Goal: Task Accomplishment & Management: Complete application form

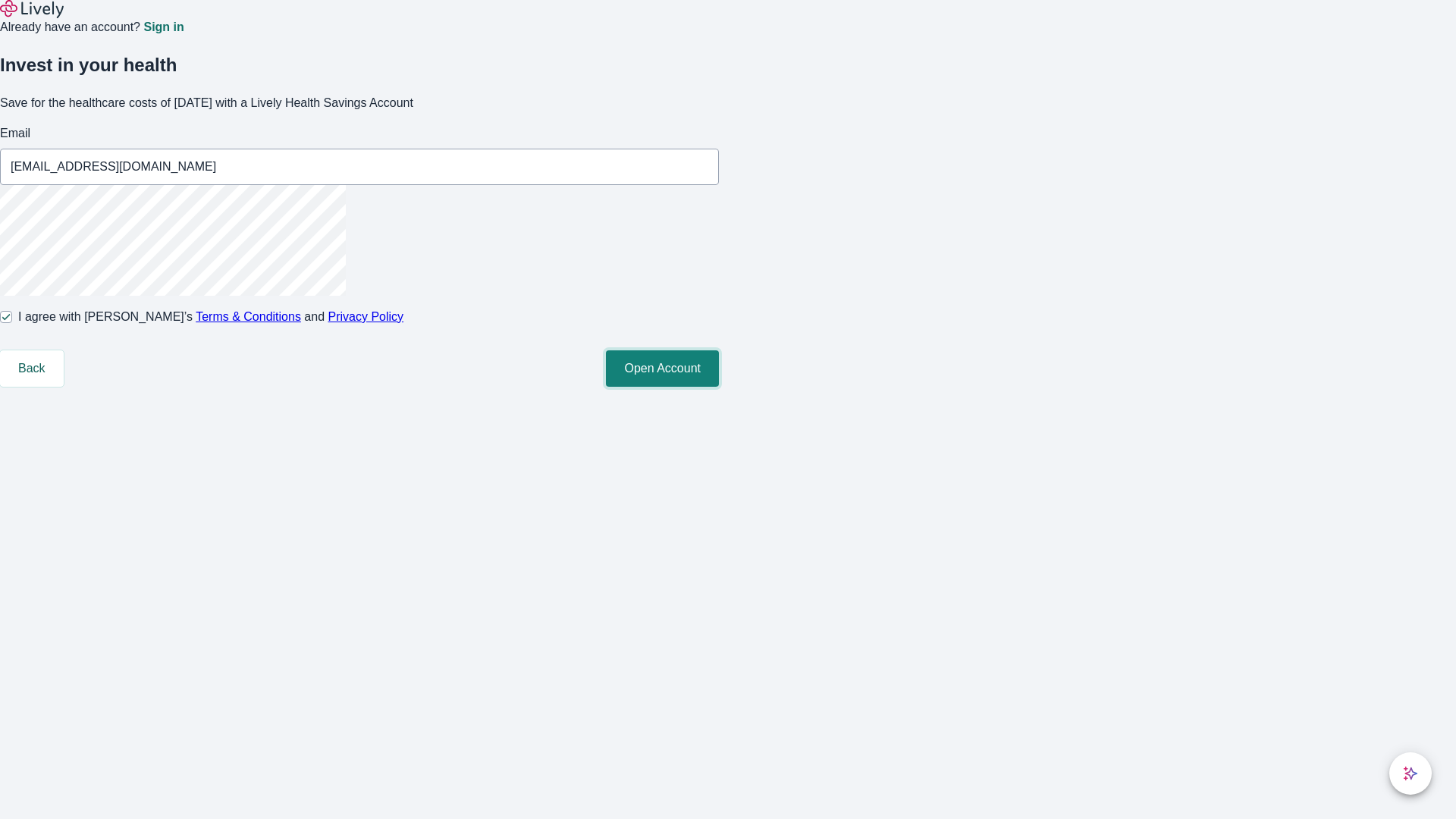
click at [719, 387] on button "Open Account" at bounding box center [661, 369] width 113 height 36
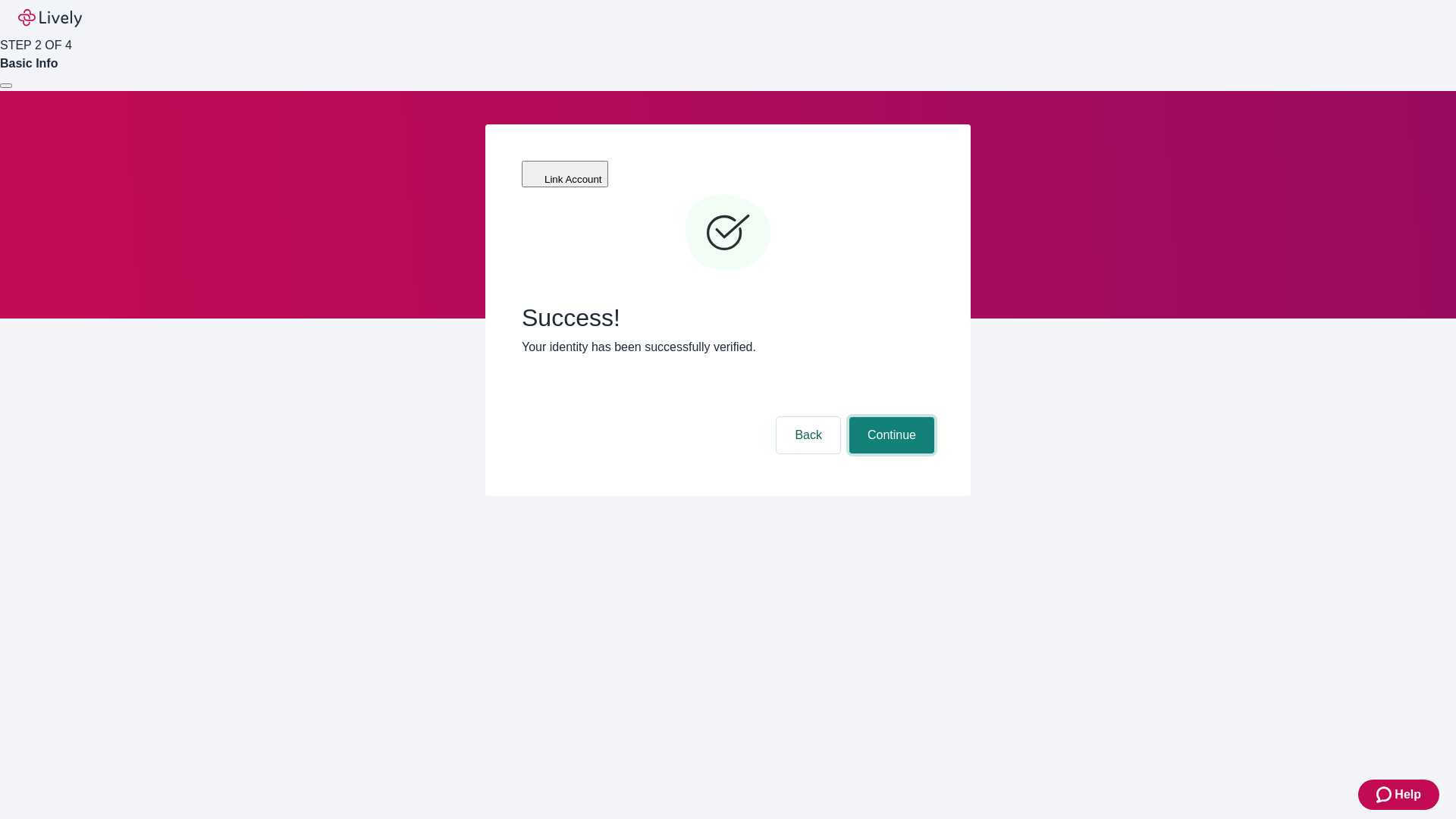
click at [889, 417] on button "Continue" at bounding box center [891, 435] width 85 height 36
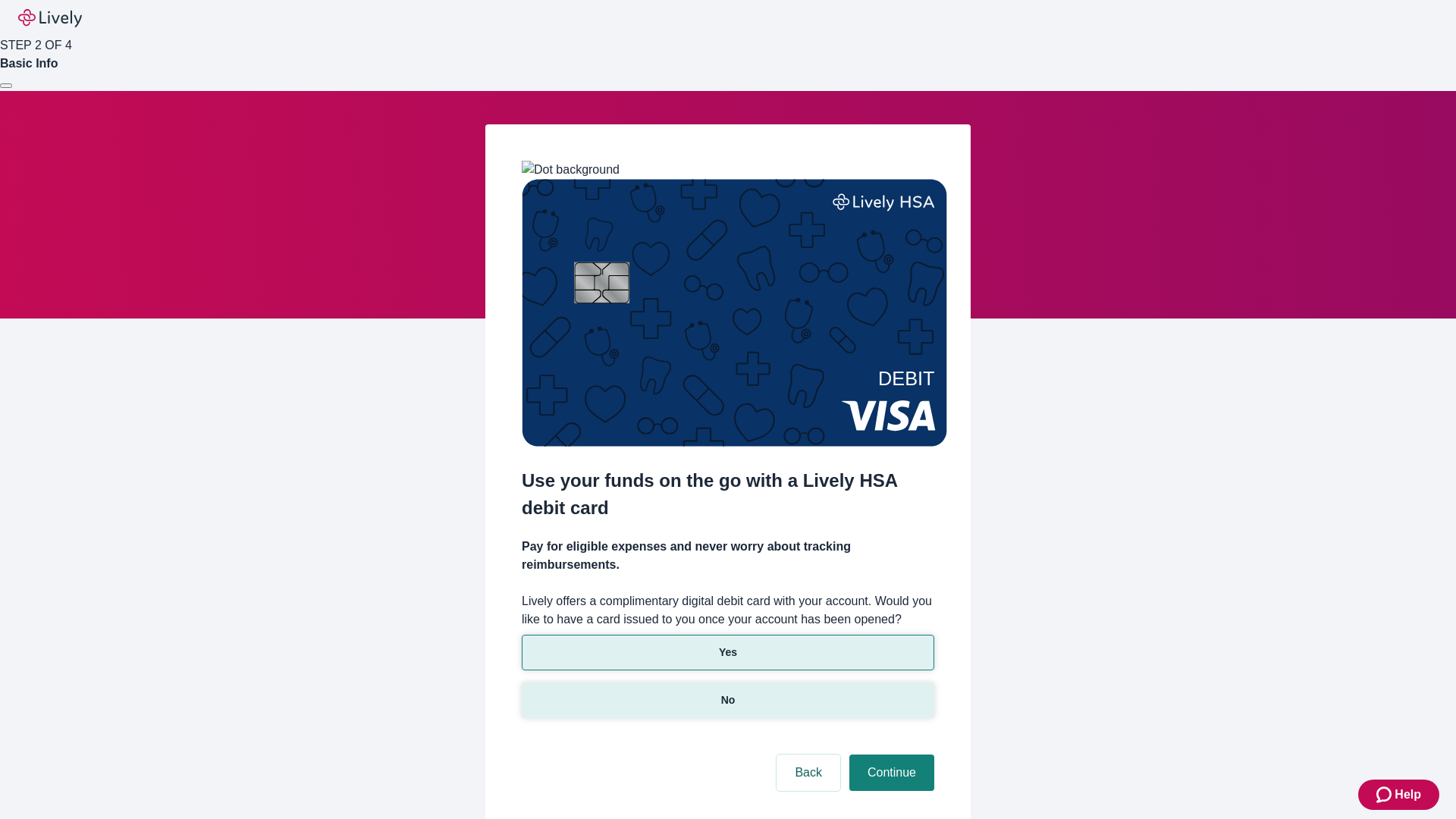
click at [727, 692] on p "No" at bounding box center [728, 700] width 14 height 16
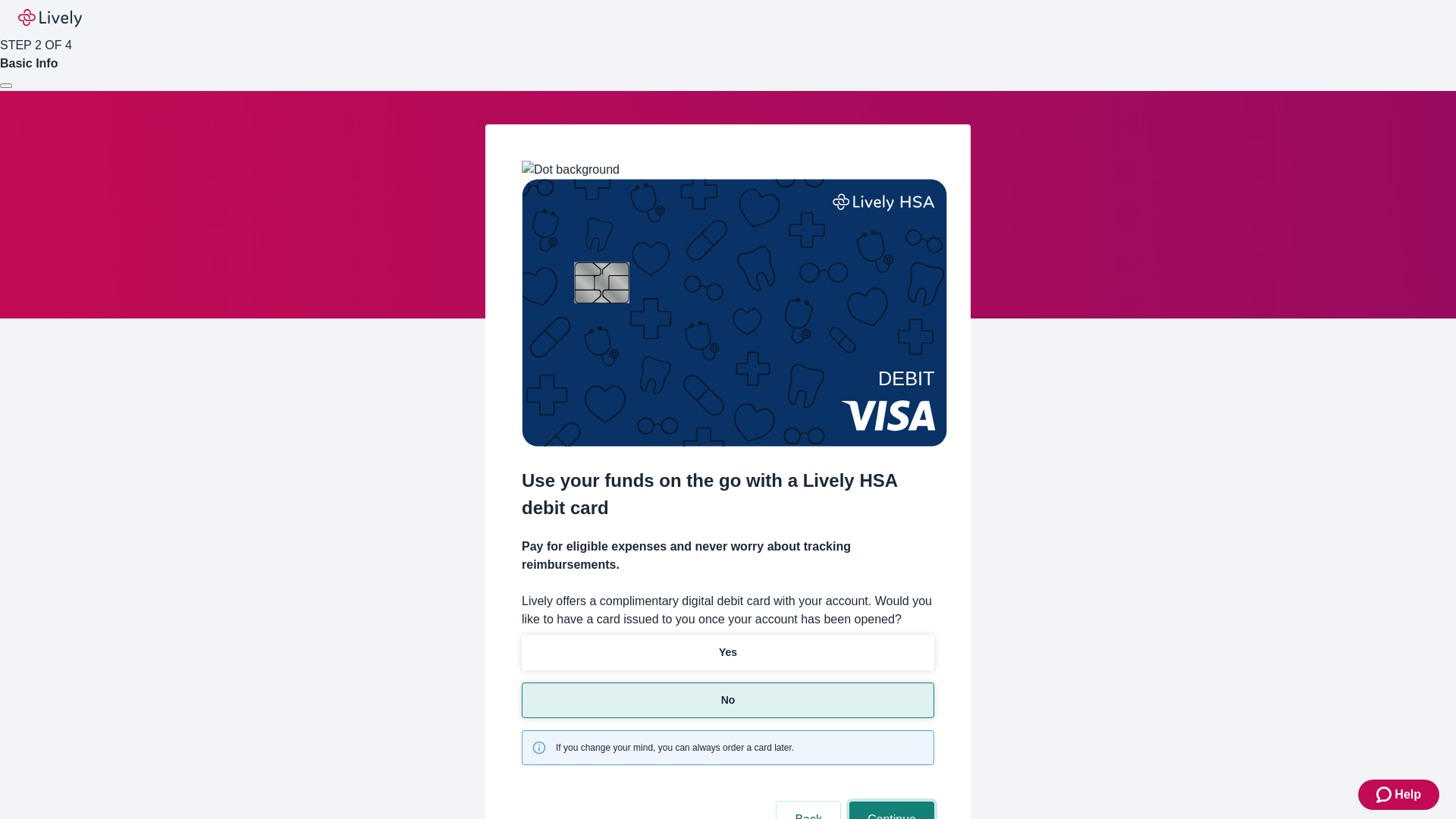
click at [889, 802] on button "Continue" at bounding box center [891, 820] width 85 height 36
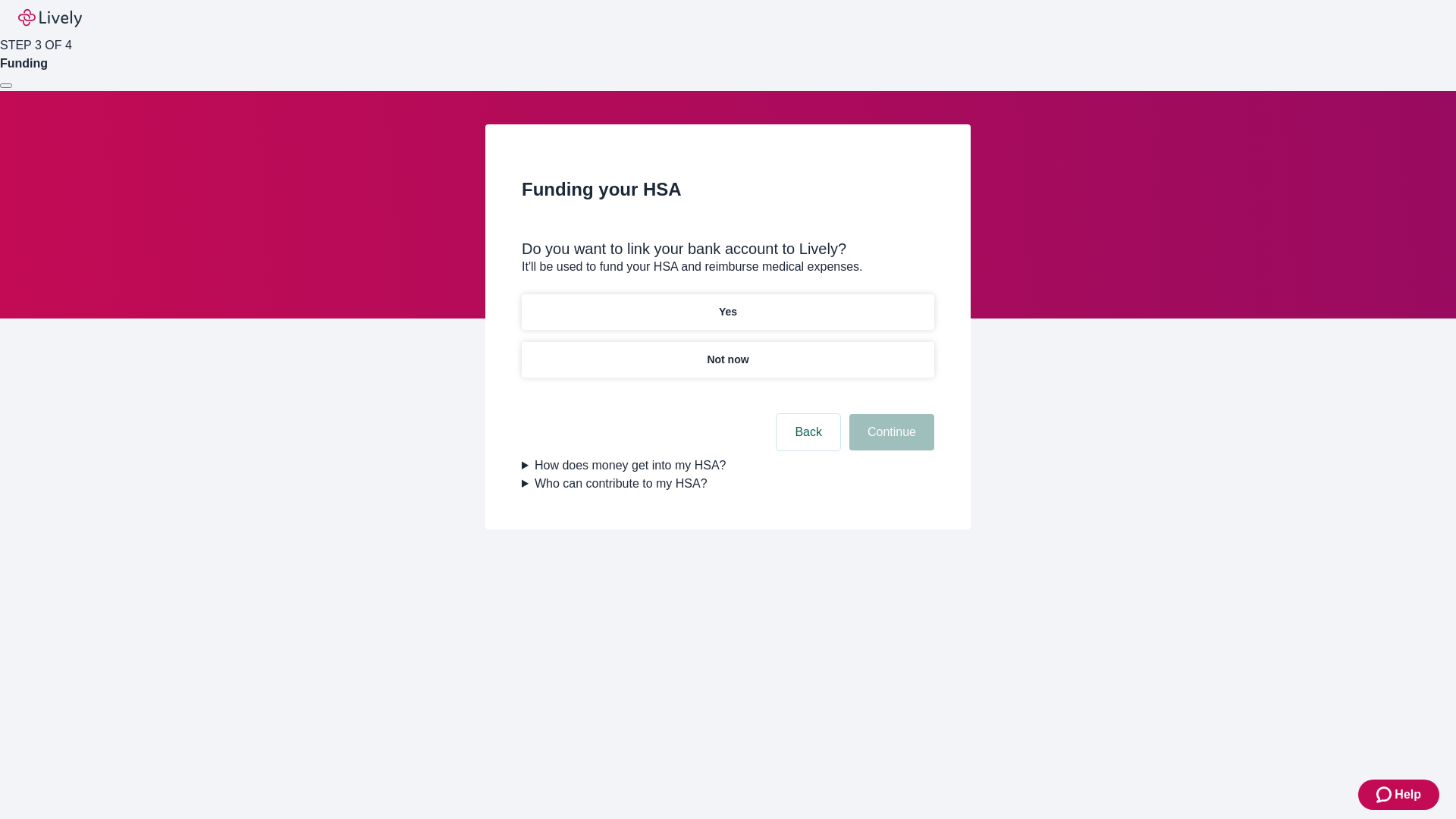
click at [727, 304] on p "Yes" at bounding box center [728, 312] width 18 height 16
click at [889, 414] on button "Continue" at bounding box center [891, 432] width 85 height 36
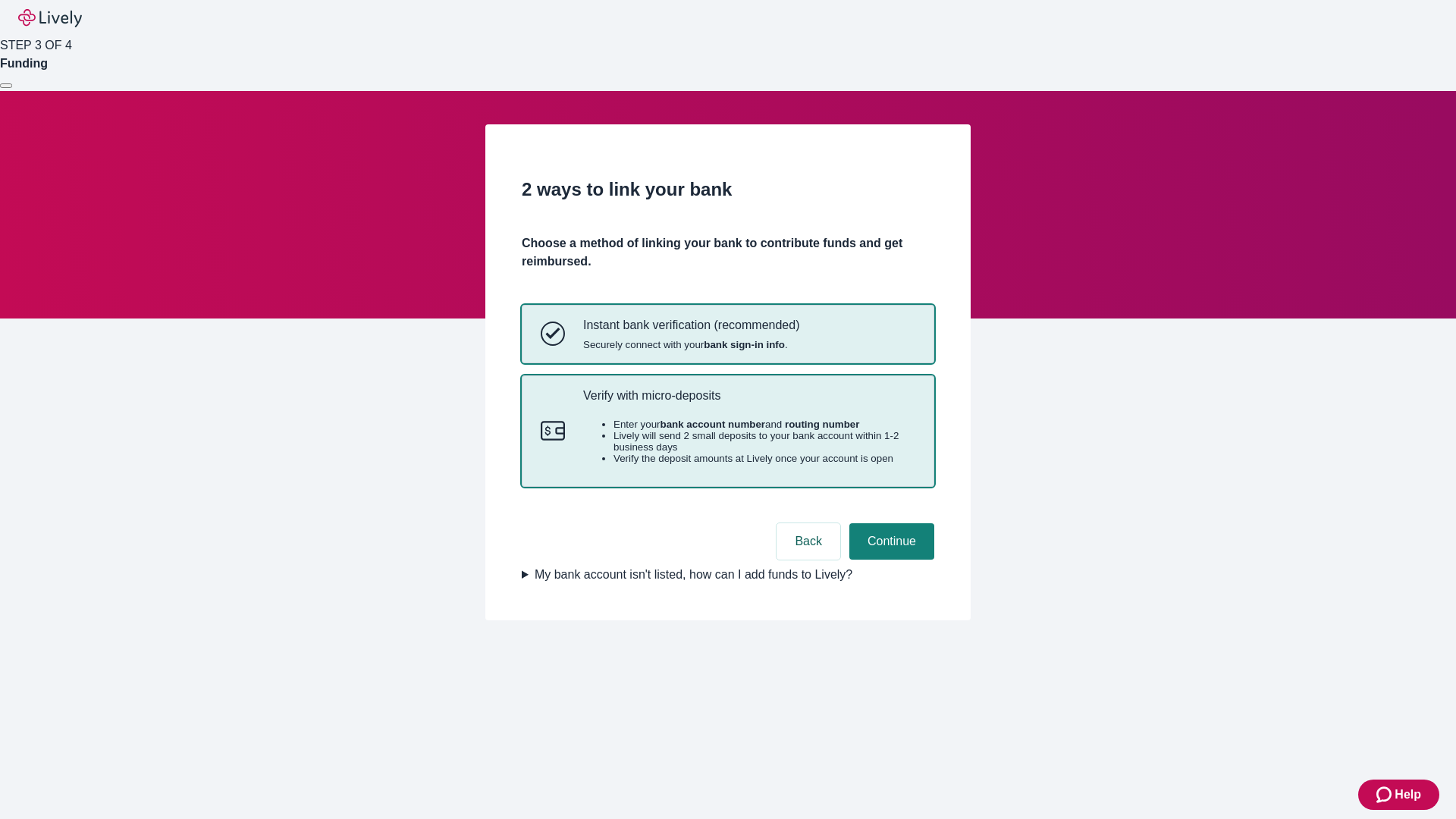
click at [748, 402] on p "Verify with micro-deposits" at bounding box center [749, 395] width 332 height 14
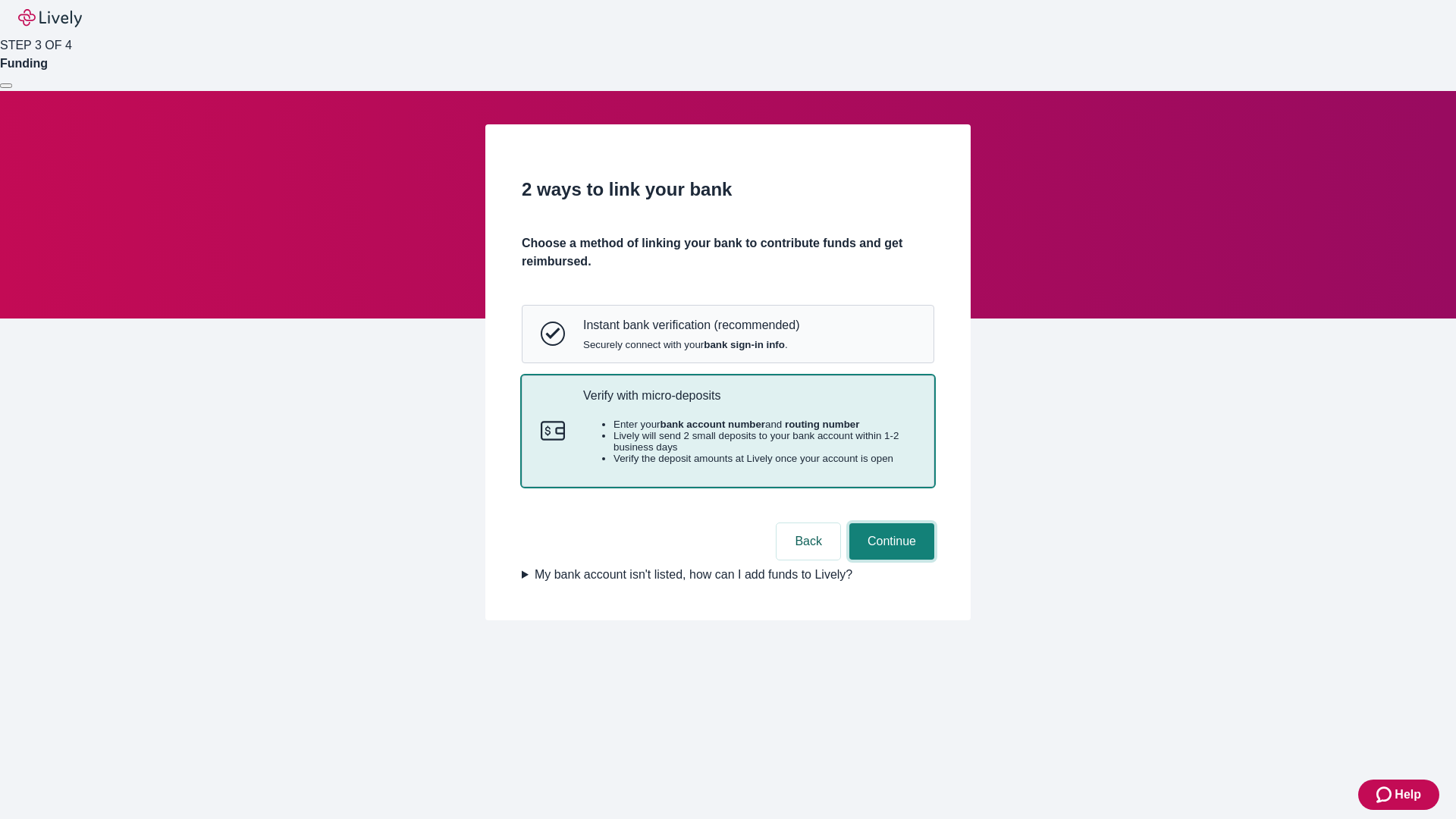
click at [889, 560] on button "Continue" at bounding box center [891, 541] width 85 height 36
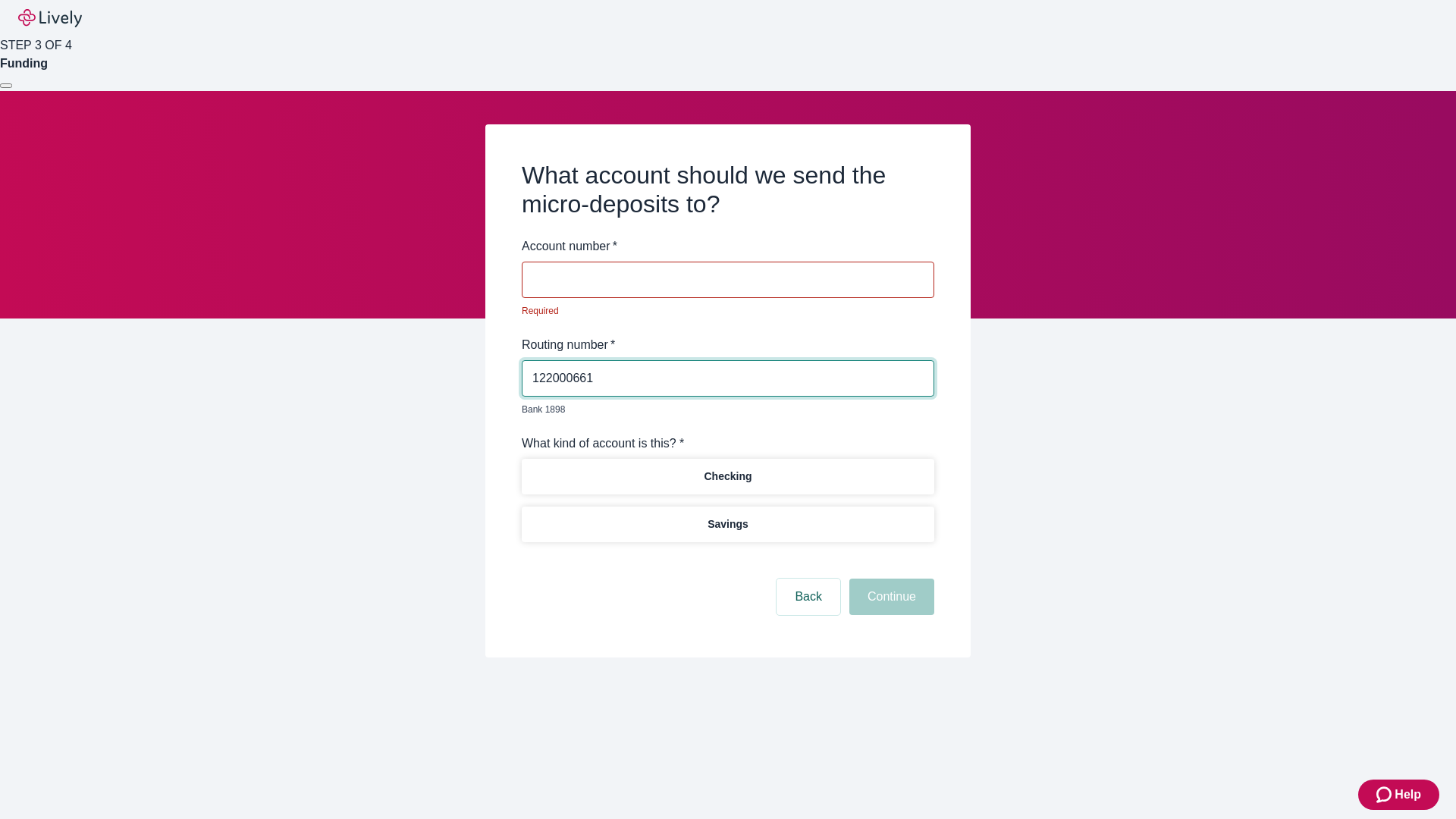
type input "122000661"
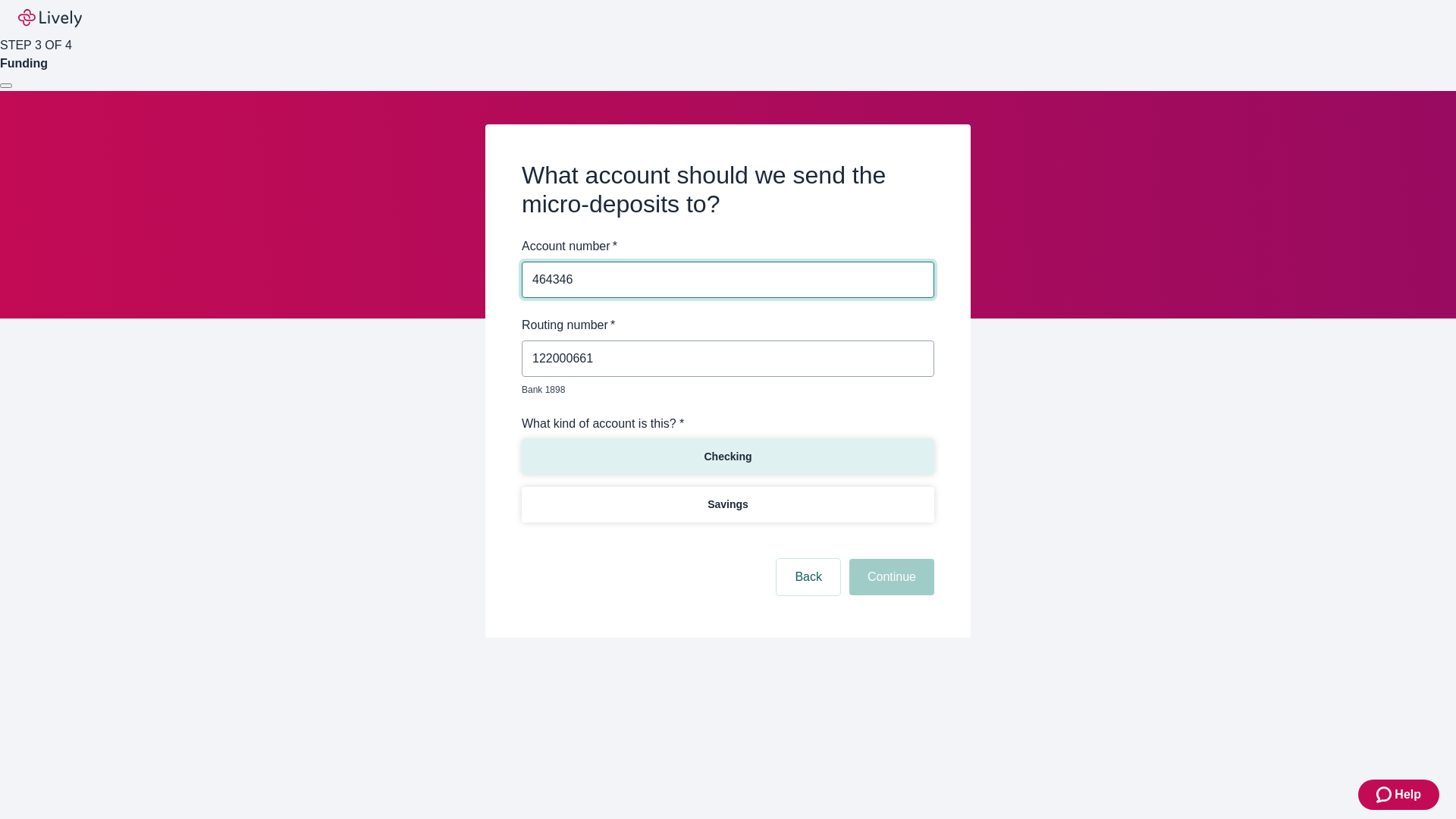
type input "464346"
click at [727, 449] on p "Checking" at bounding box center [728, 457] width 48 height 16
